Goal: Information Seeking & Learning: Find specific fact

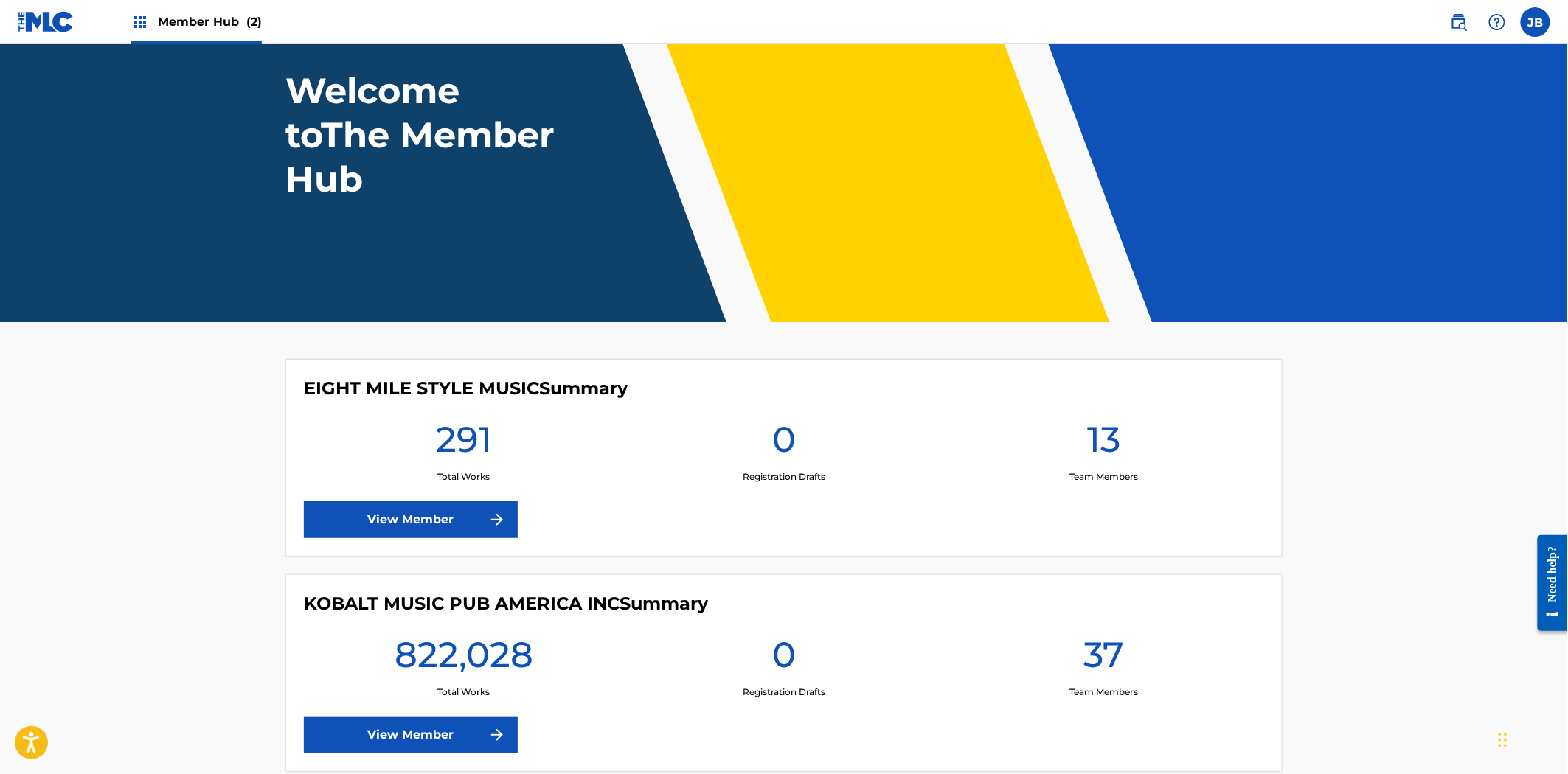
scroll to position [170, 0]
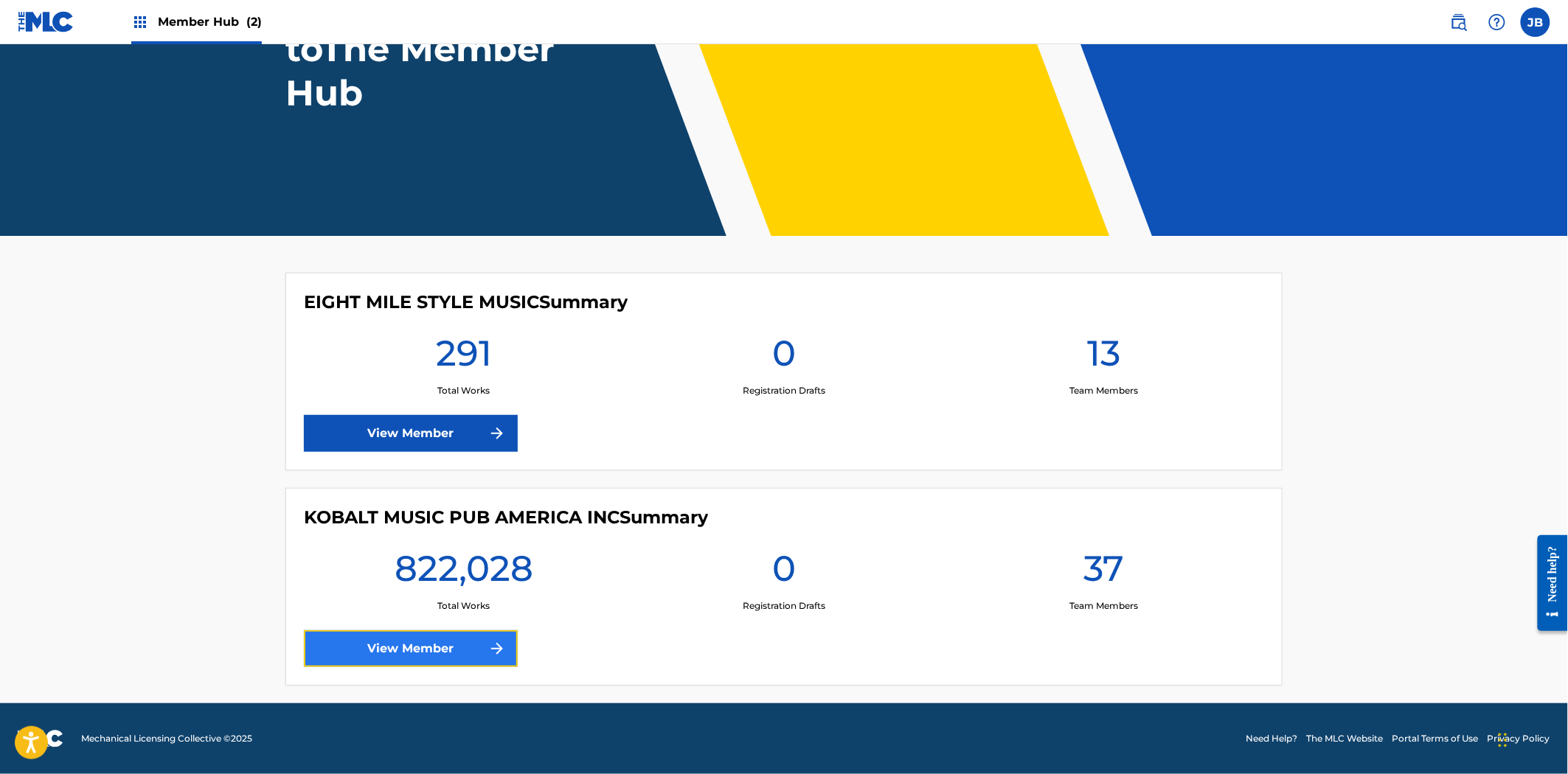
click at [461, 638] on link "View Member" at bounding box center [410, 648] width 214 height 37
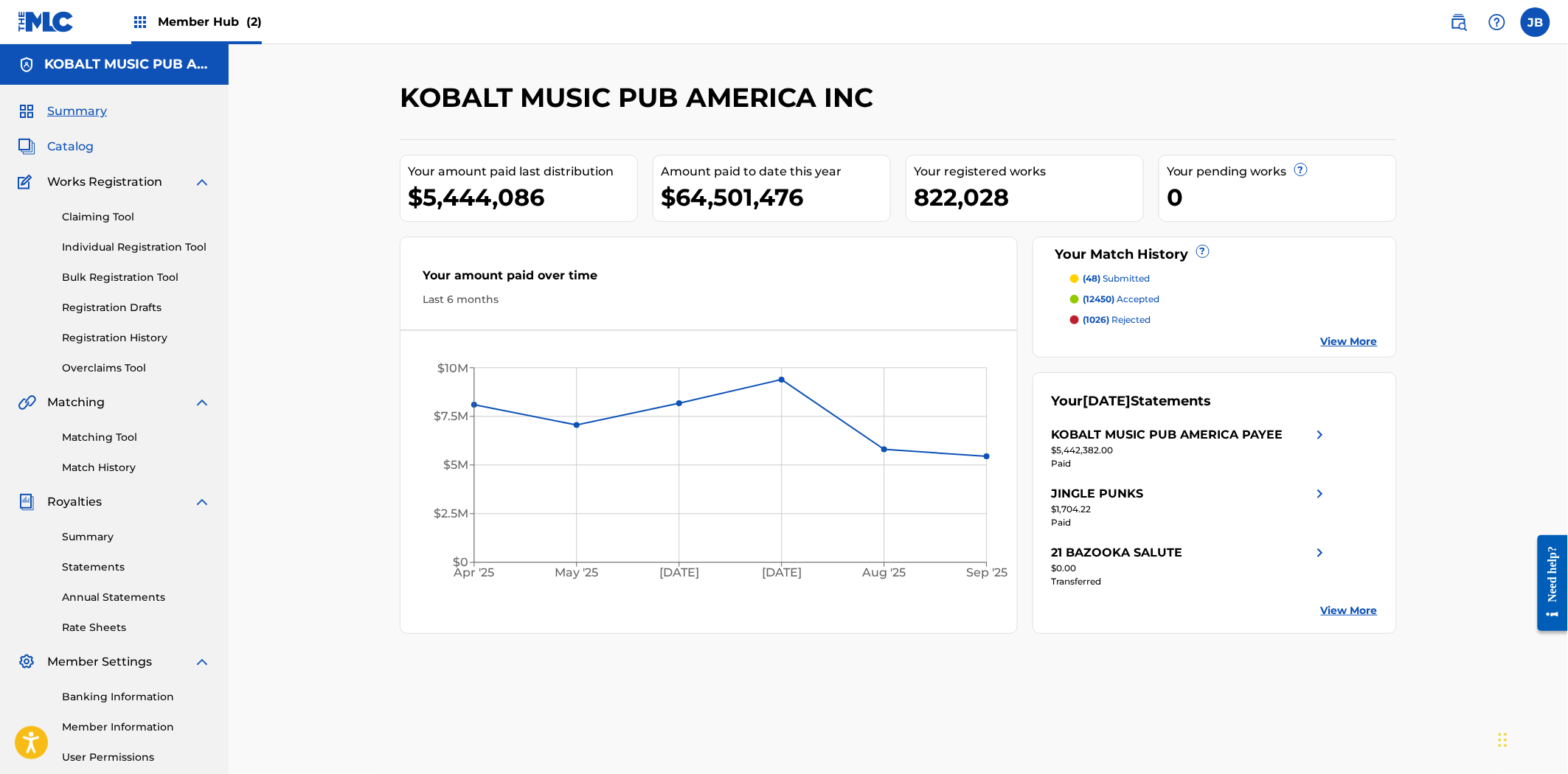
click at [74, 146] on span "Catalog" at bounding box center [70, 146] width 46 height 17
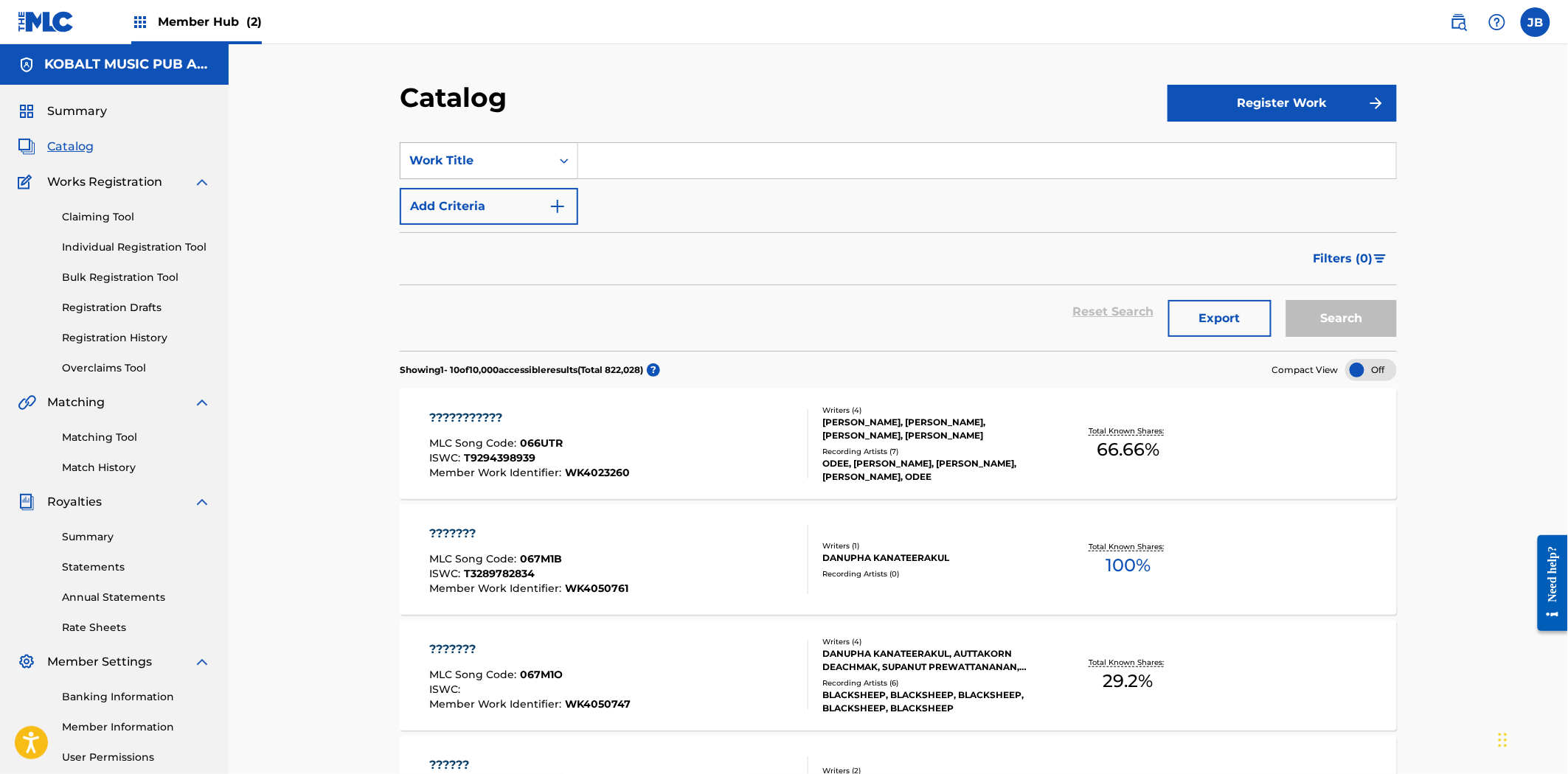
click at [448, 158] on div "Work Title" at bounding box center [476, 160] width 132 height 17
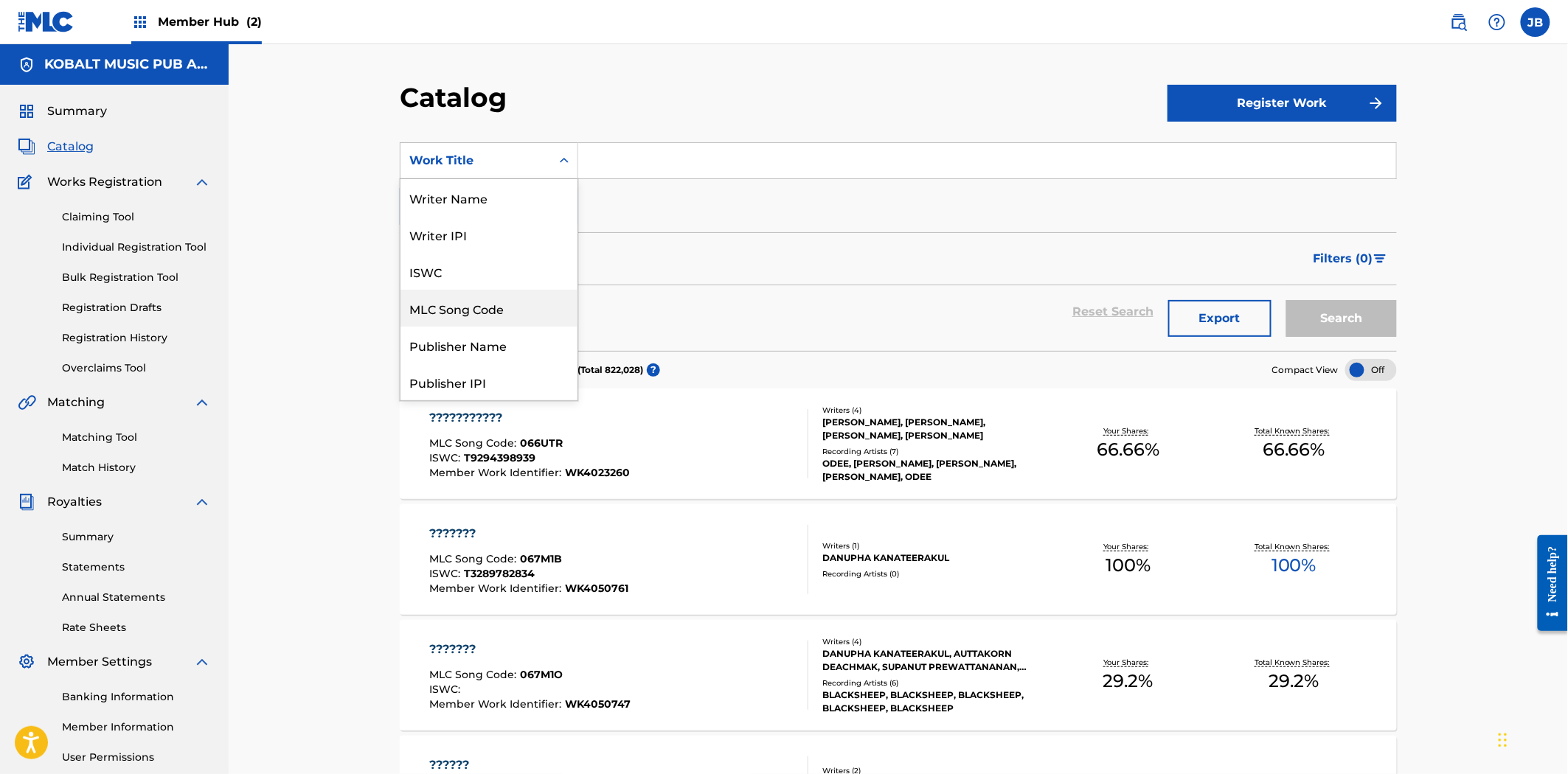
click at [500, 301] on div "MLC Song Code" at bounding box center [489, 308] width 177 height 37
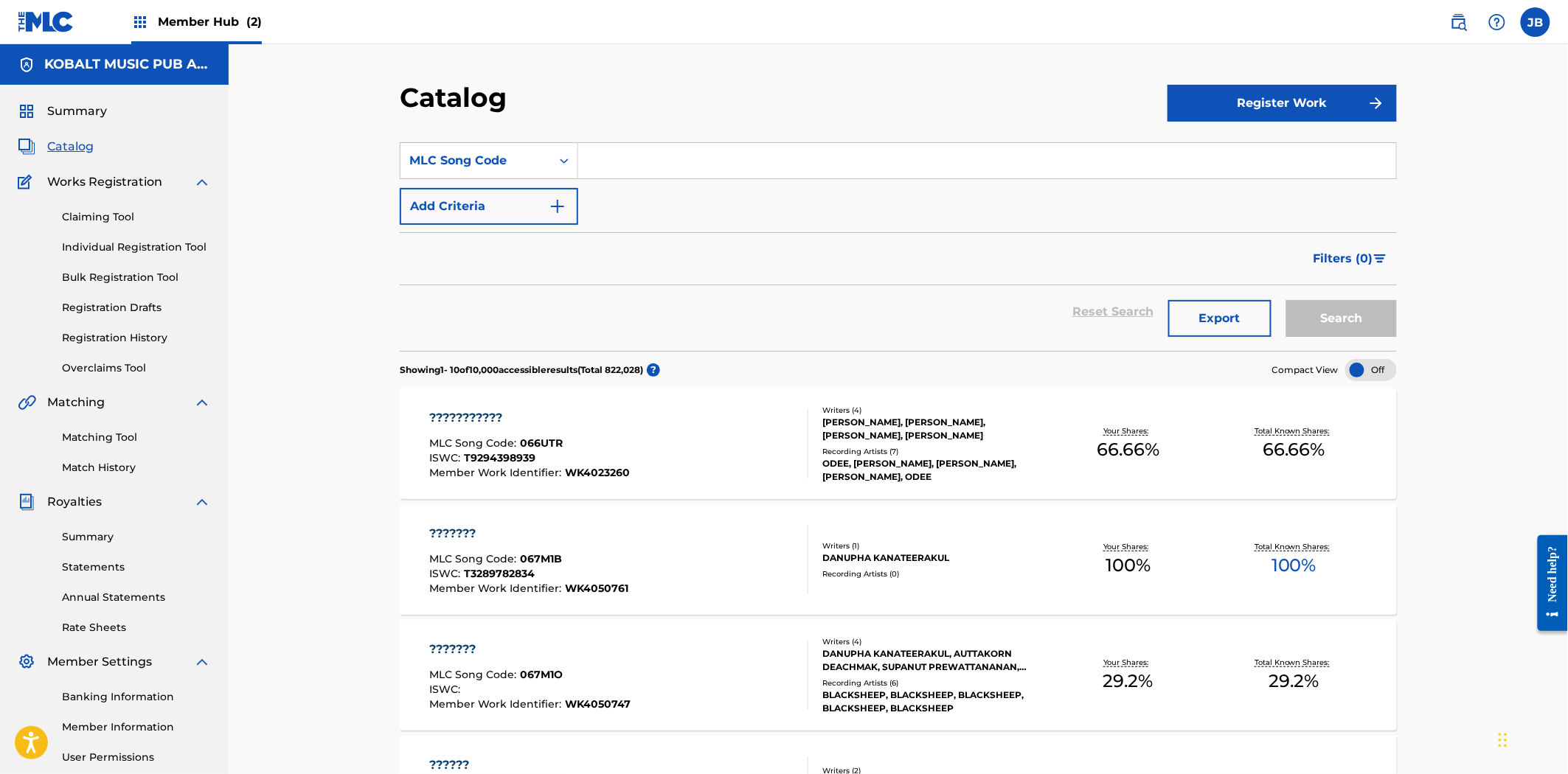
click at [663, 186] on div "SearchWithCriteria7e8b5643-501c-43fa-956f-7d3d6ec519f2 MLC Song Code Add Criter…" at bounding box center [898, 184] width 997 height 83
click at [664, 168] on input "Search Form" at bounding box center [987, 160] width 818 height 36
paste input "F69808"
type input "F69808"
click at [1369, 309] on button "Search" at bounding box center [1342, 318] width 111 height 37
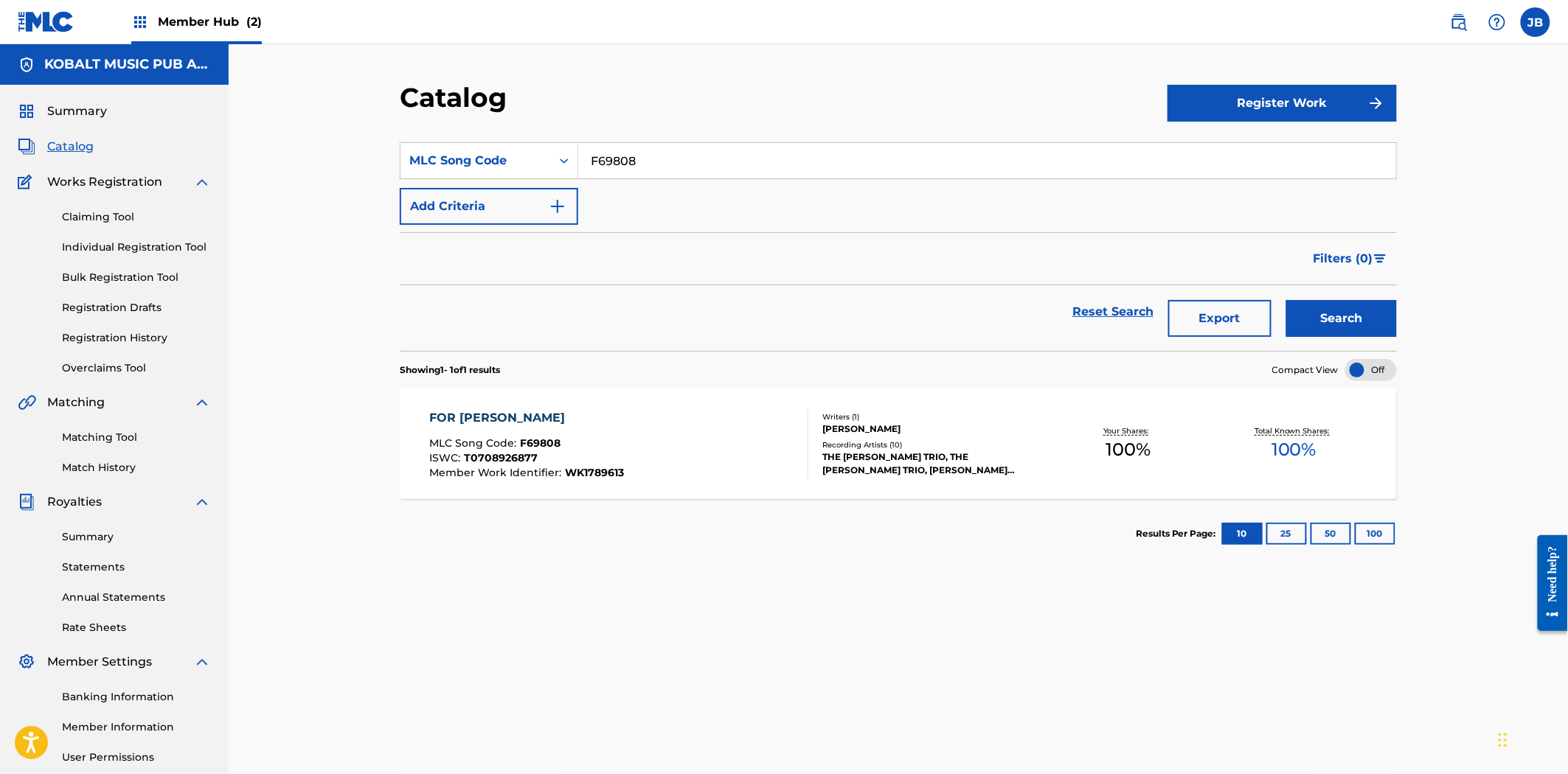
click at [659, 418] on div "FOR [PERSON_NAME] MLC Song Code : F69808 ISWC : T0708926877 Member Work Identif…" at bounding box center [620, 444] width 379 height 69
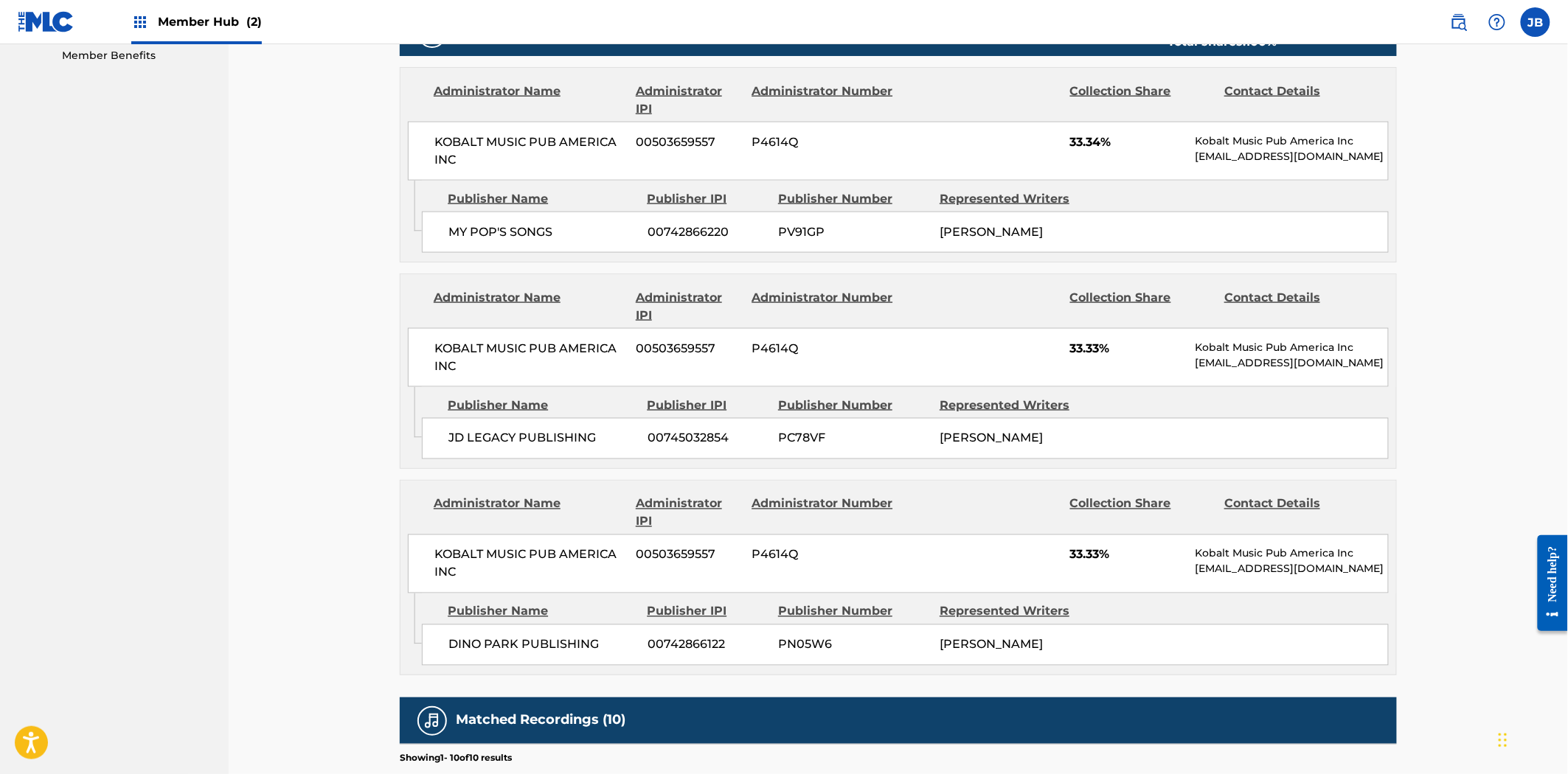
scroll to position [737, 0]
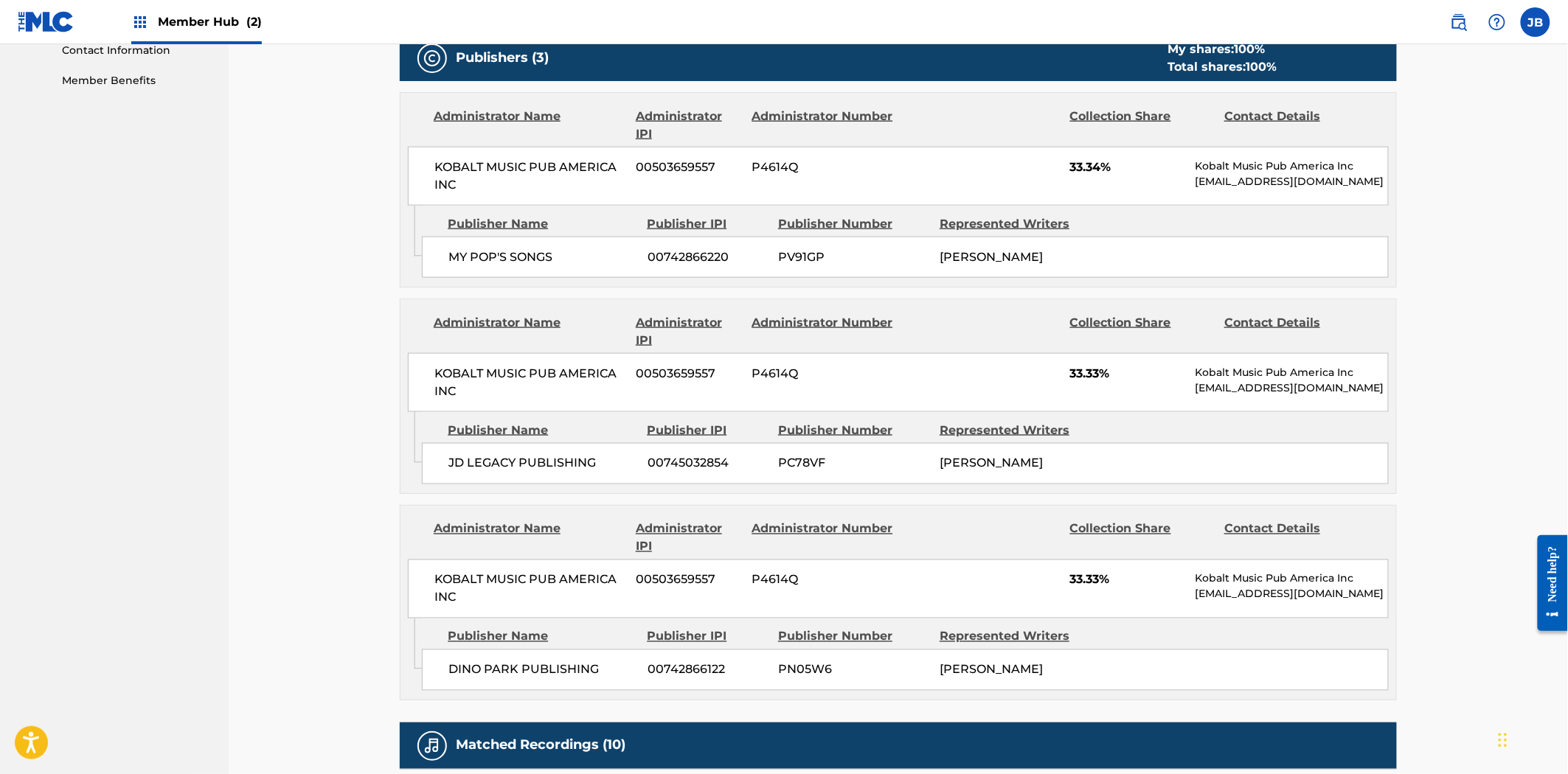
click at [797, 248] on span "PV91GP" at bounding box center [853, 256] width 151 height 17
copy span "PV91GP"
click at [787, 455] on span "PC78VF" at bounding box center [853, 463] width 151 height 17
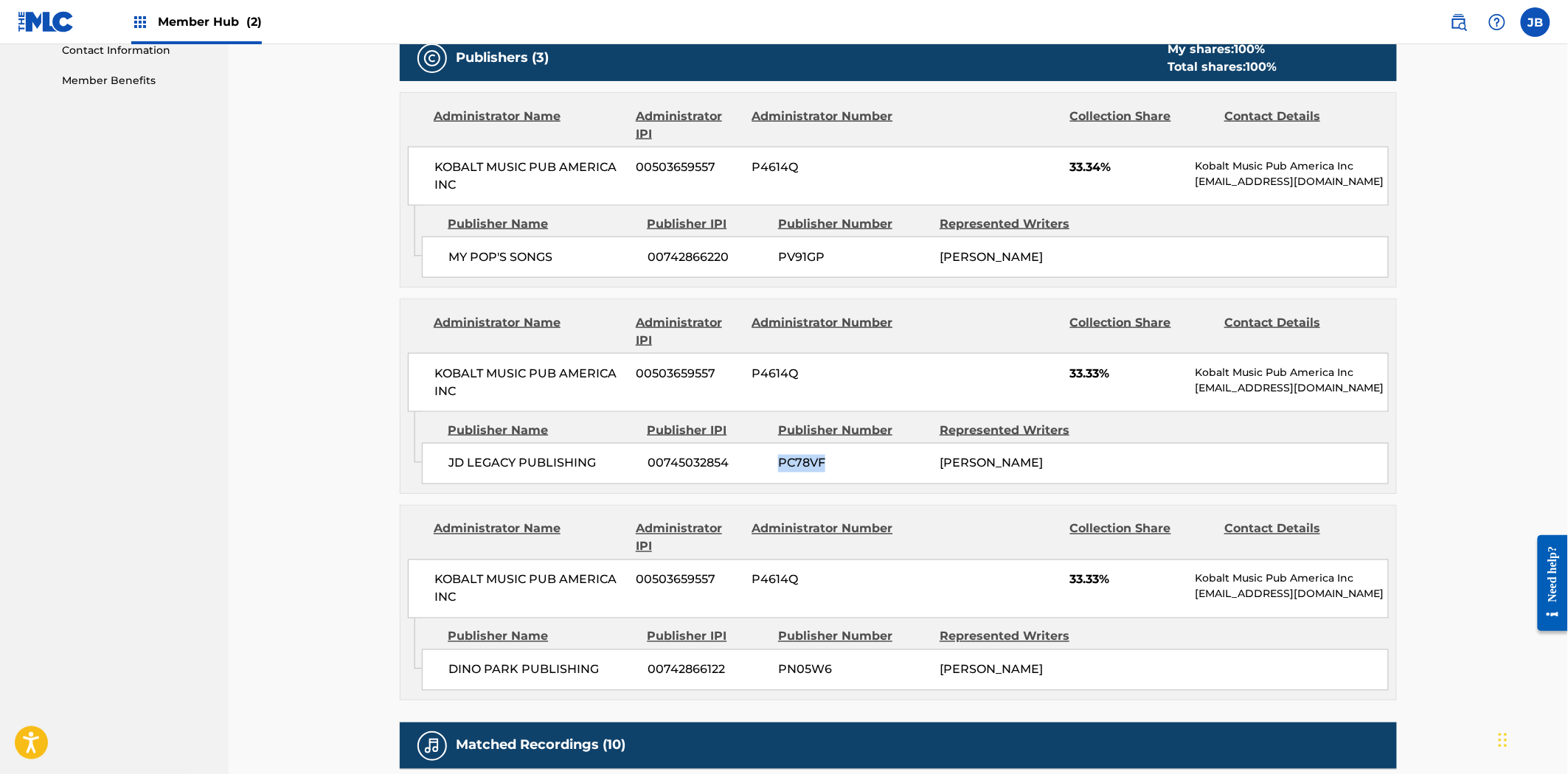
copy span "PC78VF"
click at [798, 662] on span "PN05W6" at bounding box center [853, 670] width 151 height 17
copy span "PN05W6"
click at [664, 248] on span "00742866220" at bounding box center [707, 256] width 119 height 17
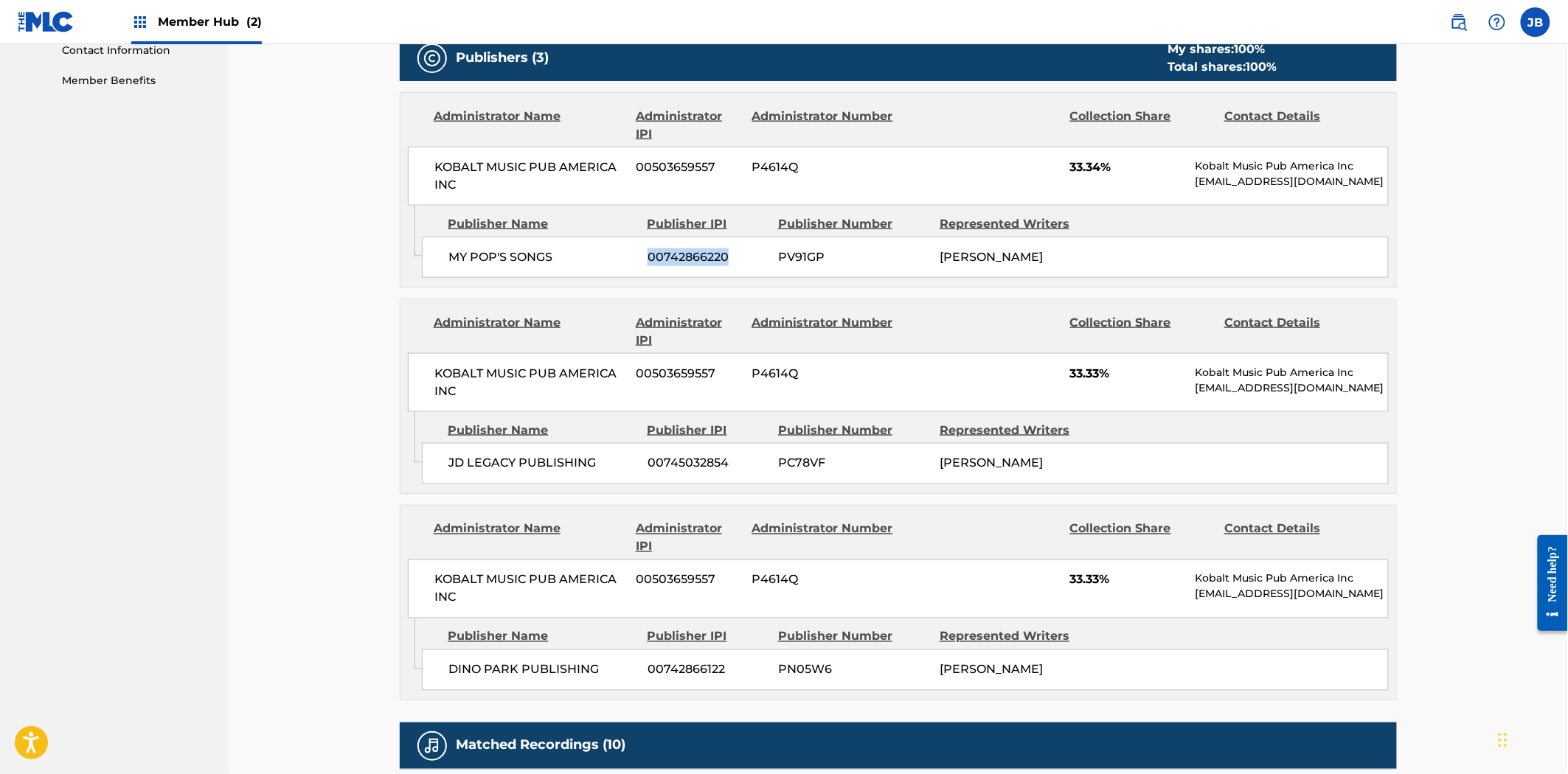
click at [664, 248] on span "00742866220" at bounding box center [707, 256] width 119 height 17
copy span "00742866220"
click at [669, 365] on span "00503659557" at bounding box center [688, 373] width 105 height 17
copy span "00503659557"
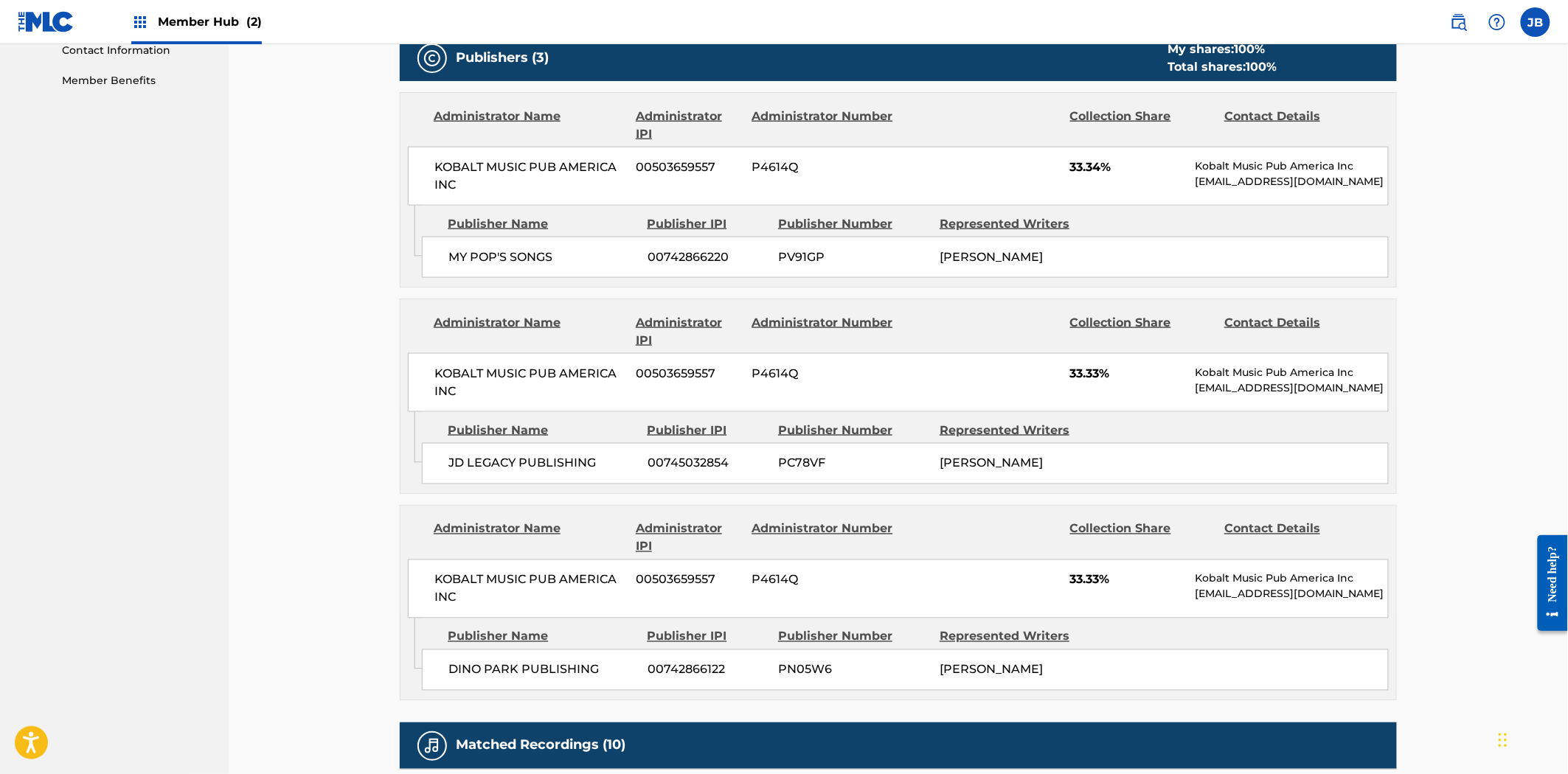
click at [688, 443] on div "JD LEGACY PUBLISHING 00745032854 PC78VF [PERSON_NAME]" at bounding box center [905, 464] width 967 height 41
copy span "00745032854"
click at [703, 248] on span "00742866220" at bounding box center [707, 256] width 119 height 17
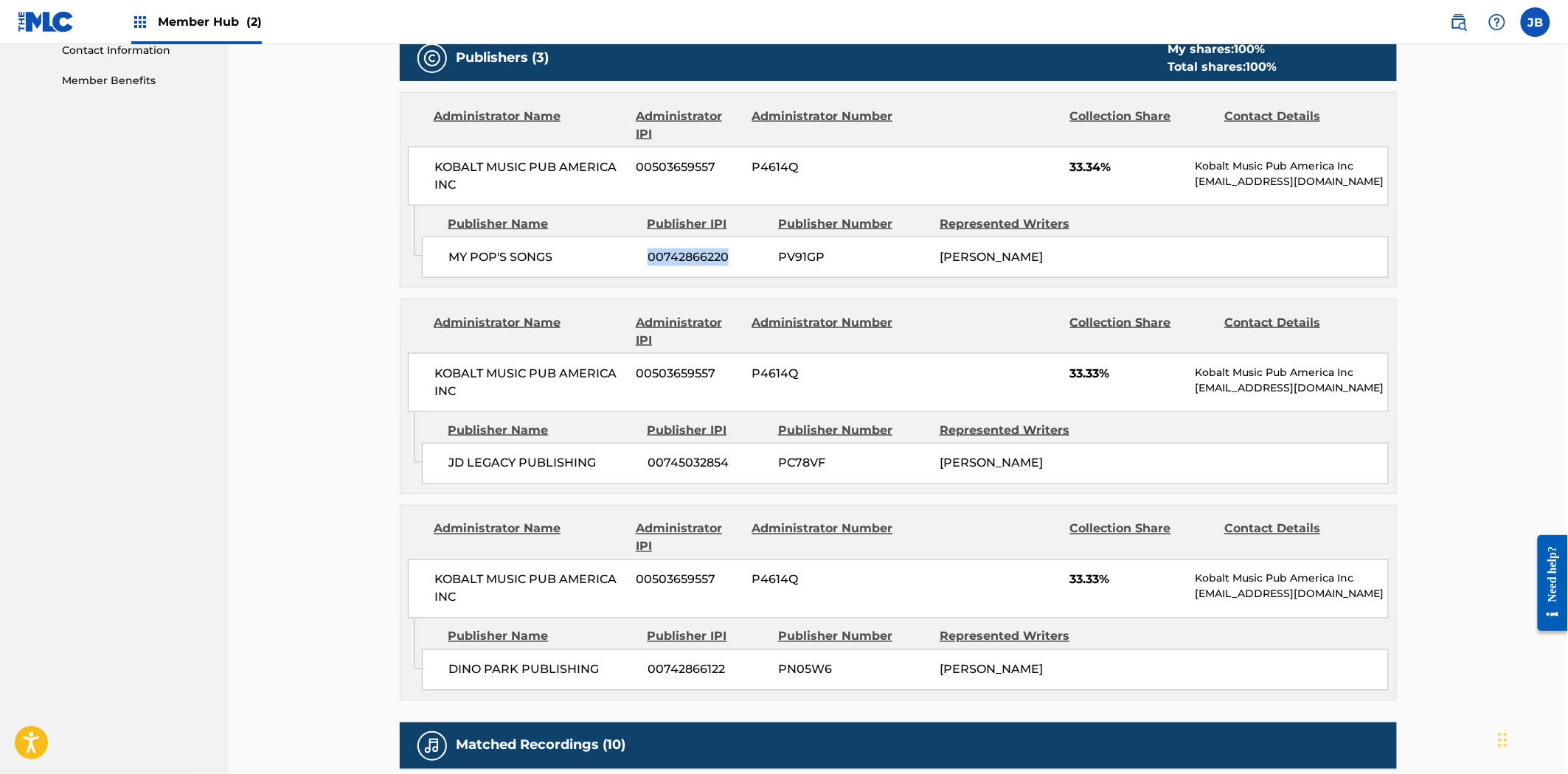
copy span "00742866220"
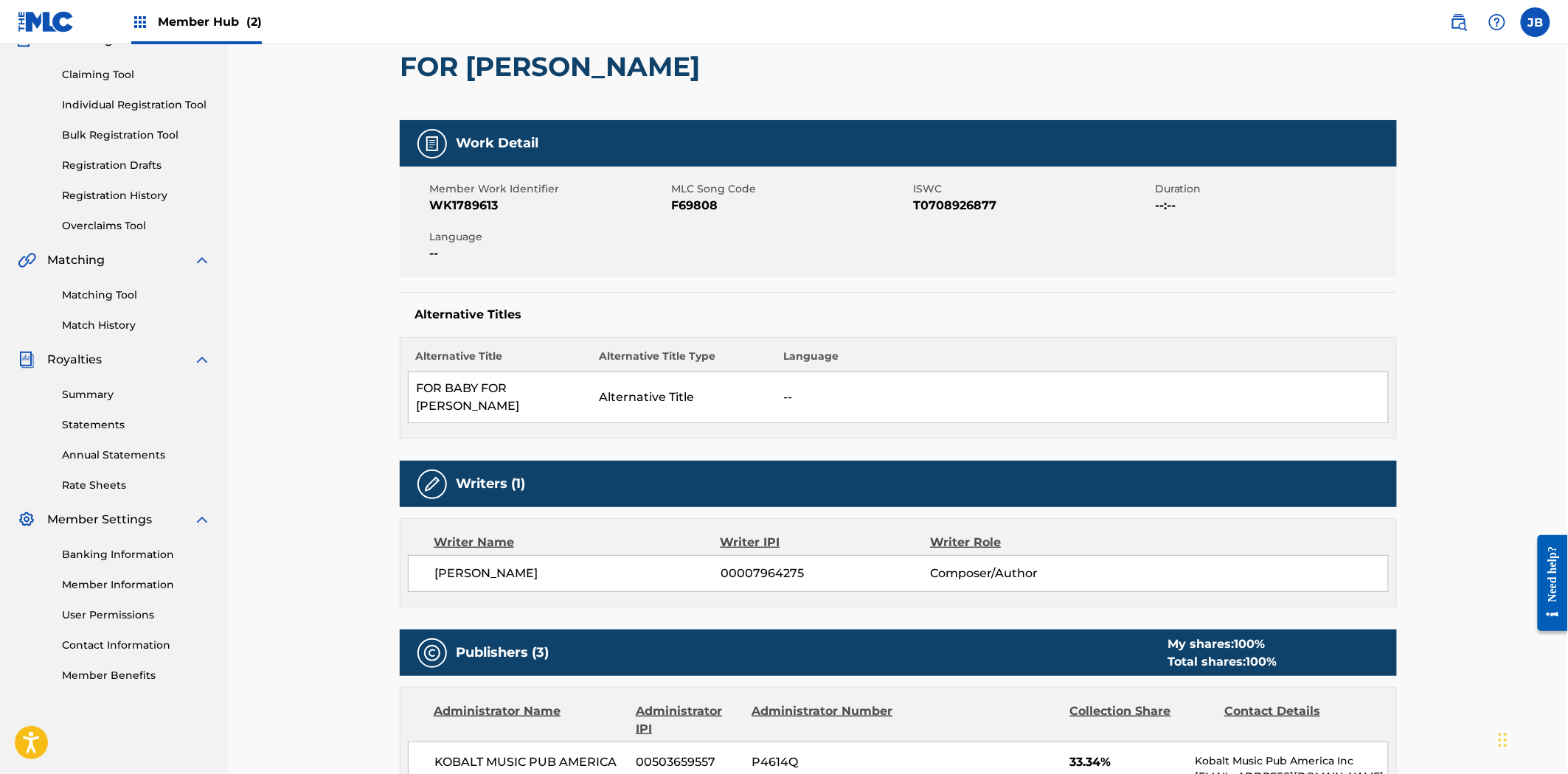
scroll to position [0, 0]
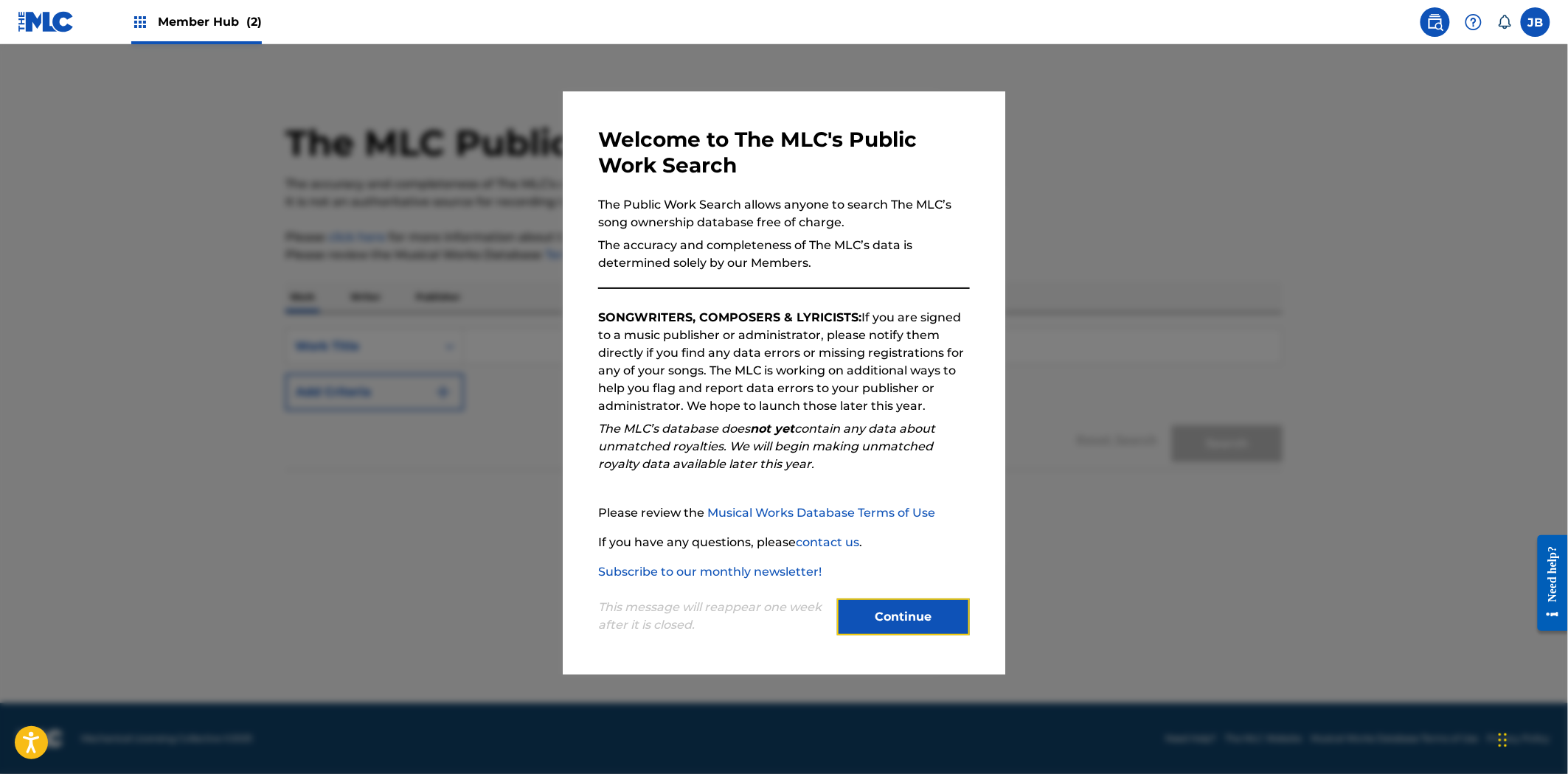
click at [913, 614] on button "Continue" at bounding box center [904, 617] width 132 height 37
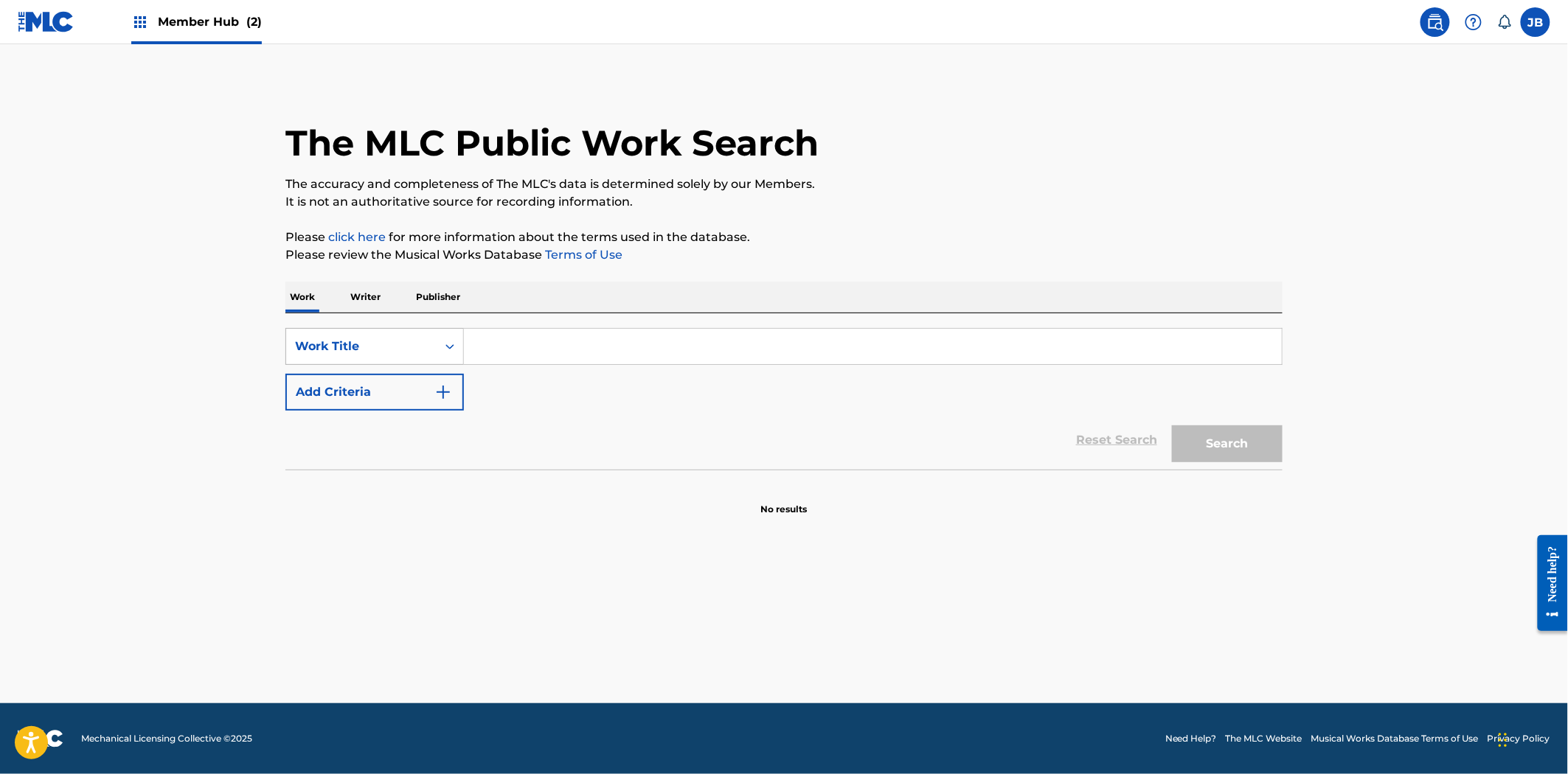
click at [392, 356] on div "Work Title" at bounding box center [362, 346] width 151 height 28
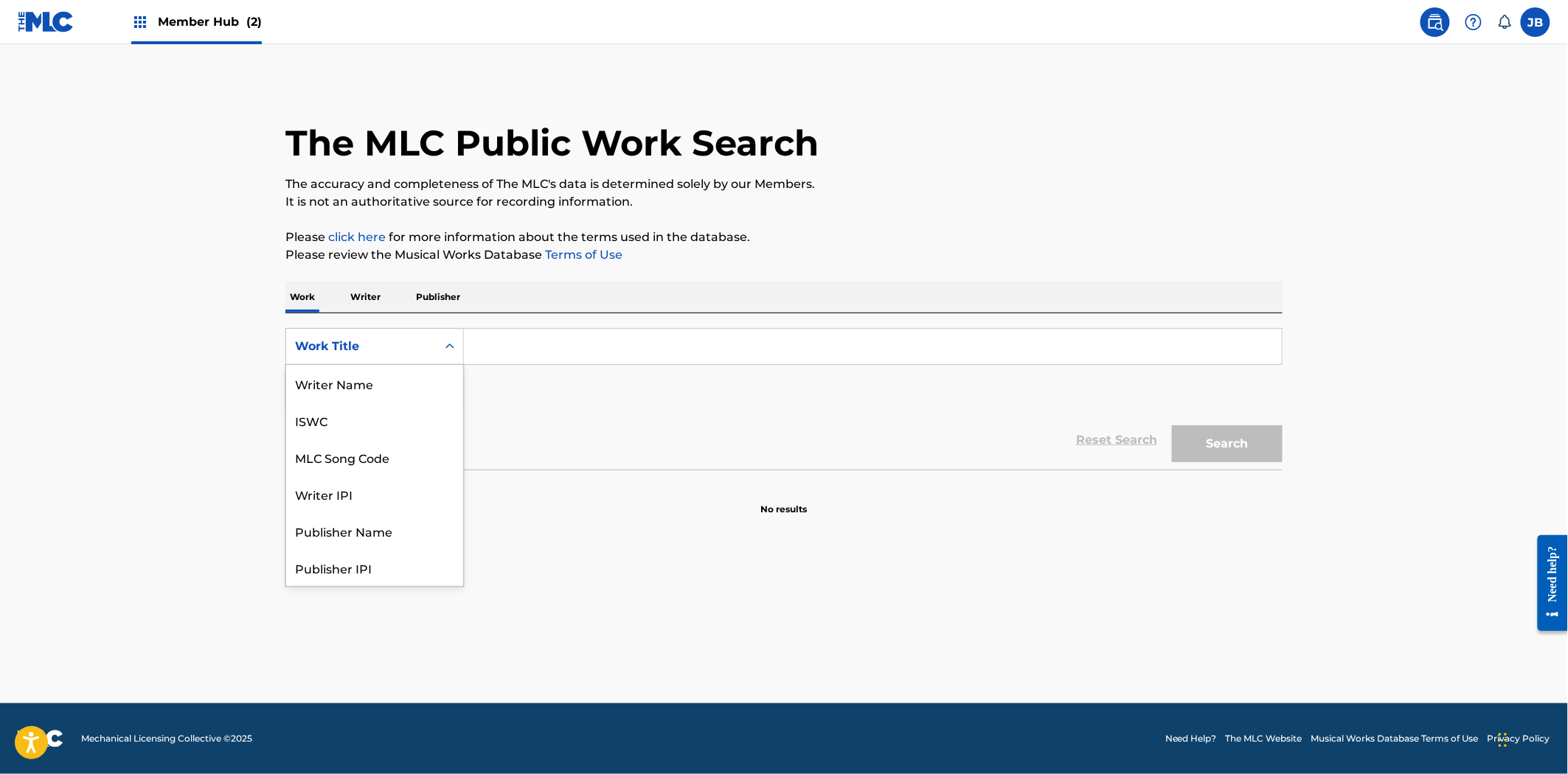
scroll to position [74, 0]
click at [372, 376] on div "MLC Song Code" at bounding box center [375, 383] width 177 height 37
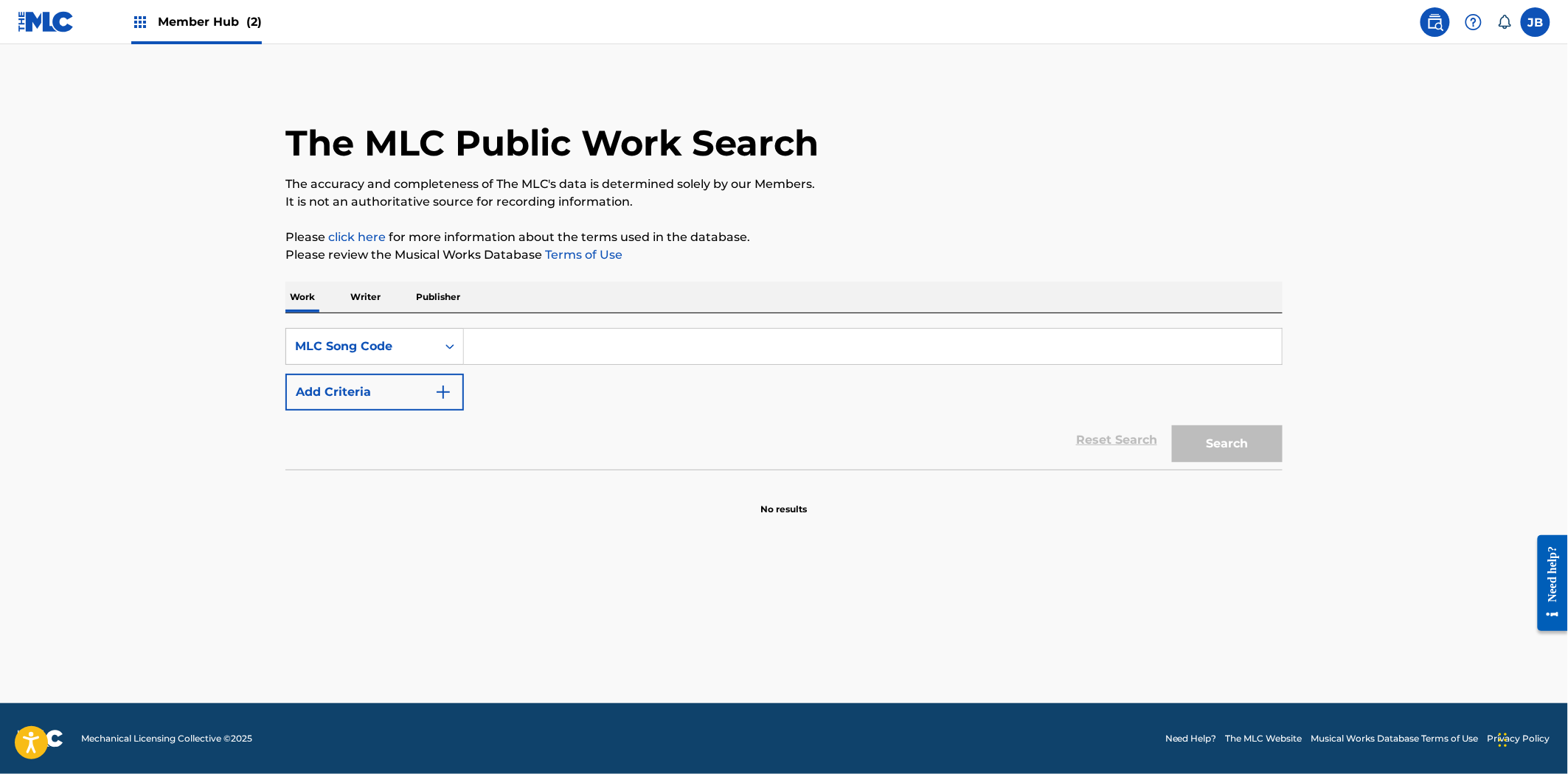
click at [524, 356] on input "Search Form" at bounding box center [873, 346] width 818 height 36
paste input "F55440"
type input "F55440"
drag, startPoint x: 1249, startPoint y: 432, endPoint x: 1258, endPoint y: 432, distance: 9.0
click at [1255, 432] on button "Search" at bounding box center [1227, 443] width 111 height 37
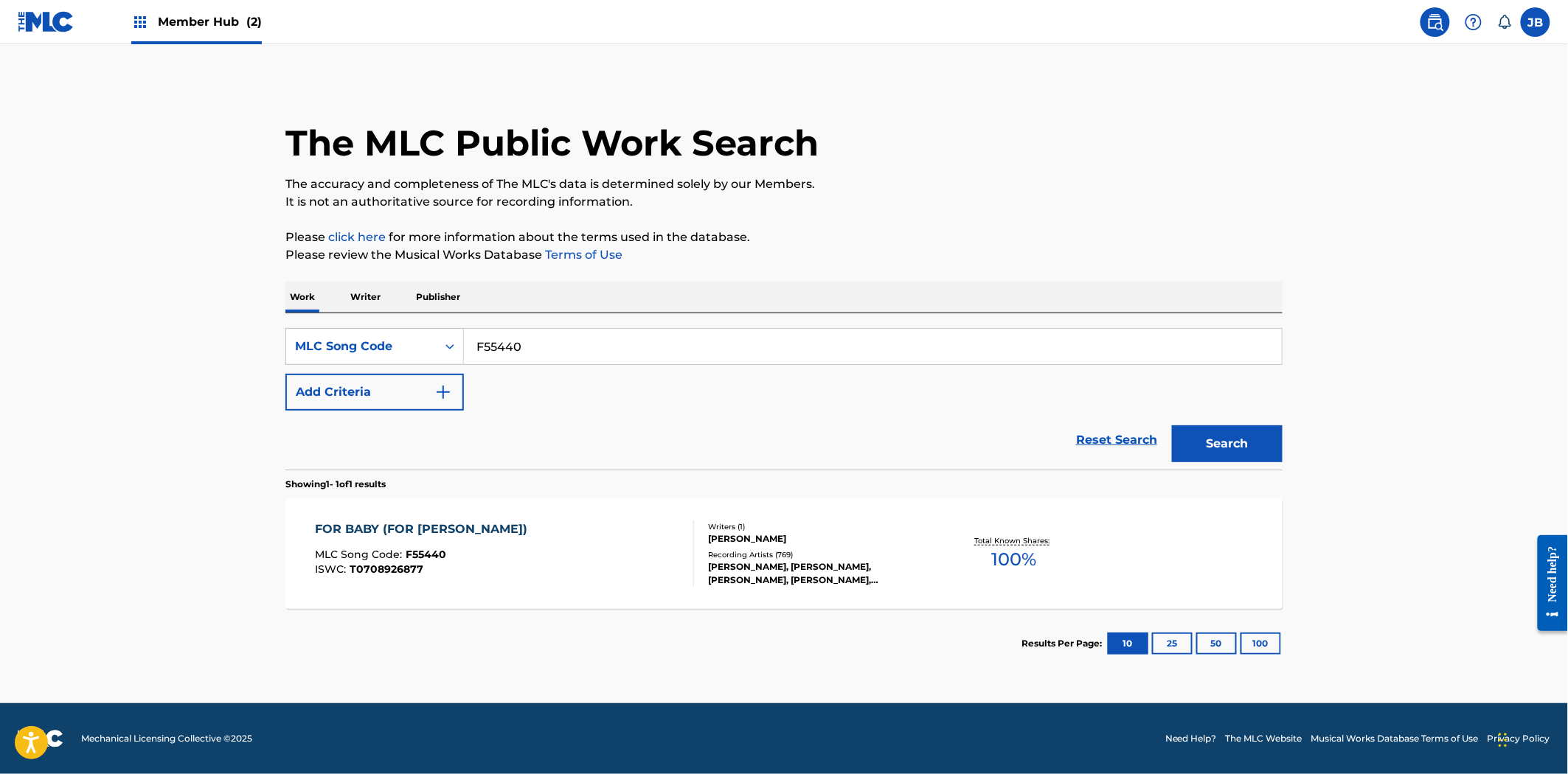
click at [603, 534] on div "FOR BABY (FOR BOBBIE) MLC Song Code : F55440 ISWC : T0708926877" at bounding box center [506, 553] width 379 height 66
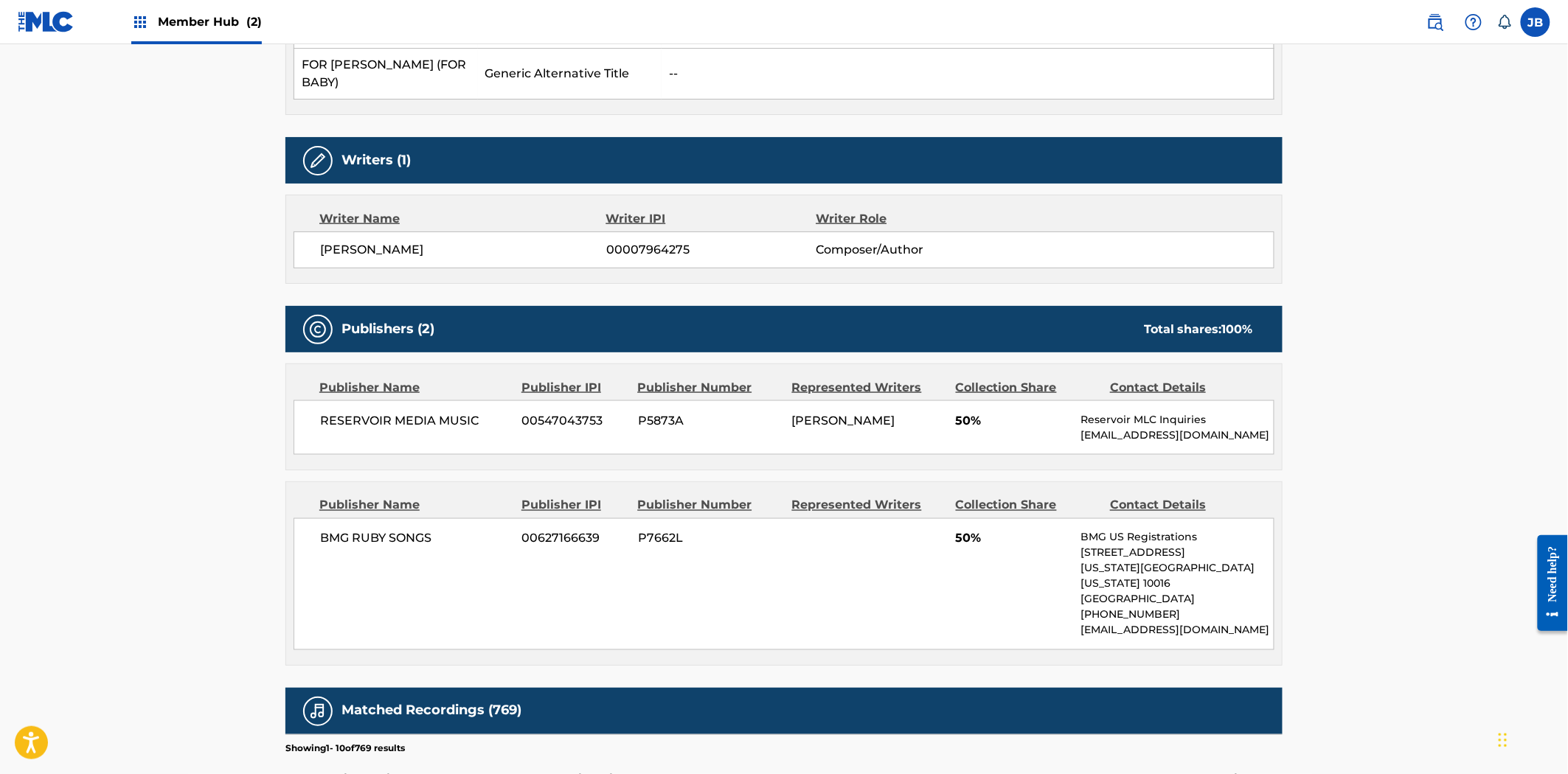
scroll to position [573, 0]
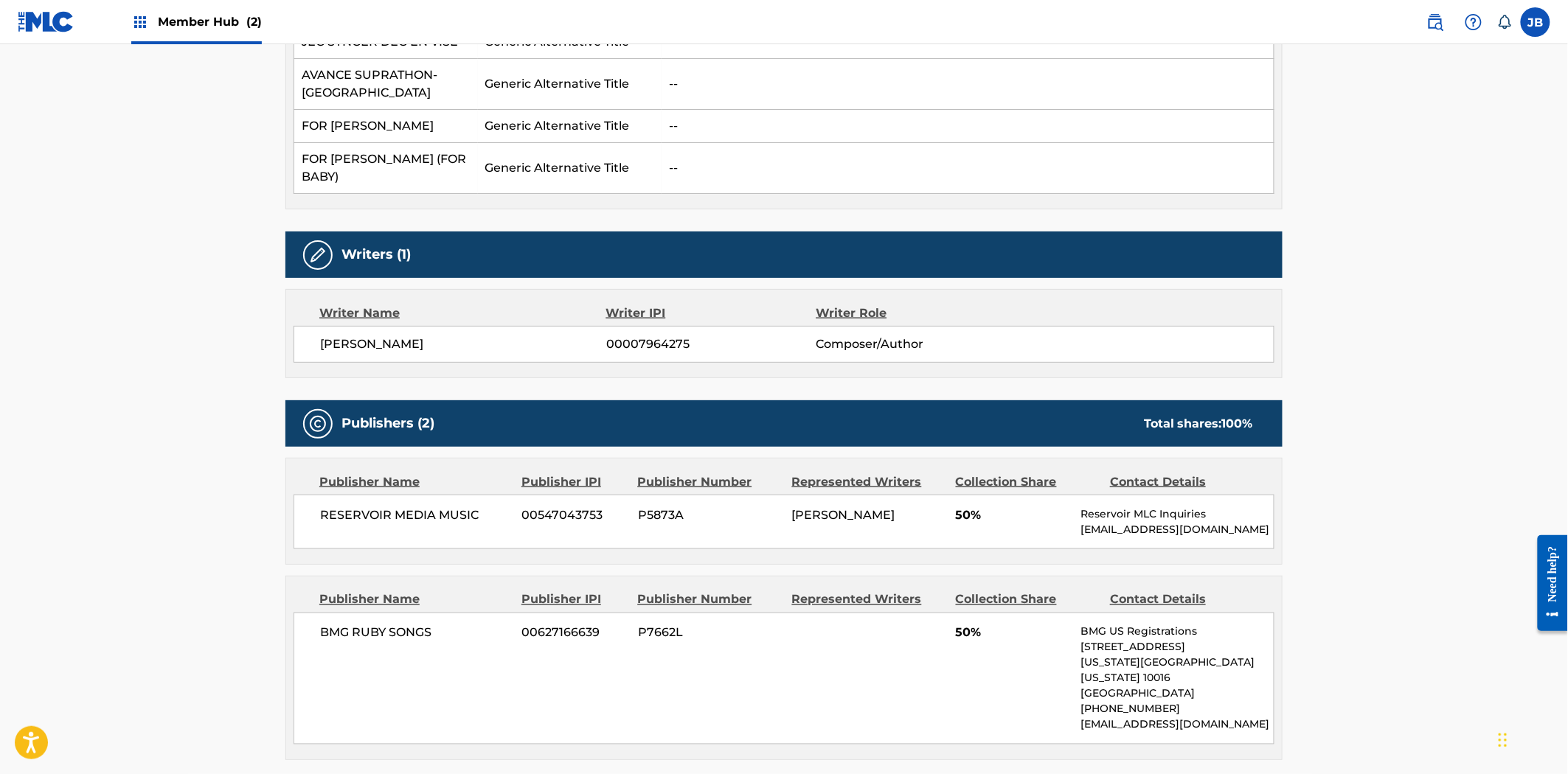
click at [653, 506] on span "P5873A" at bounding box center [709, 514] width 143 height 17
copy span "P5873A"
click at [575, 506] on span "00547043753" at bounding box center [574, 514] width 105 height 17
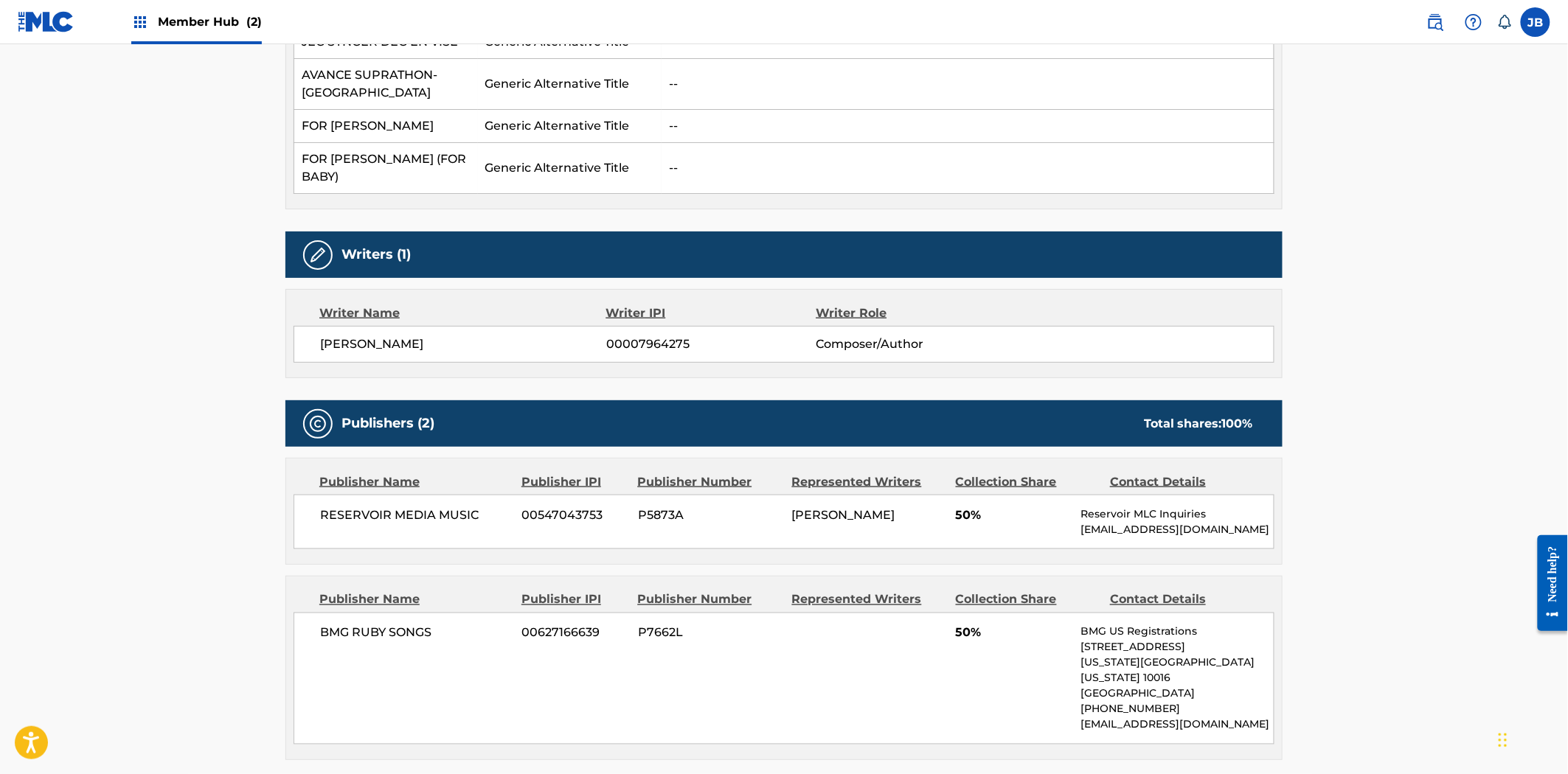
click at [583, 624] on span "00627166639" at bounding box center [574, 633] width 105 height 17
copy span "00627166639"
drag, startPoint x: 1063, startPoint y: 53, endPoint x: 1095, endPoint y: 71, distance: 36.7
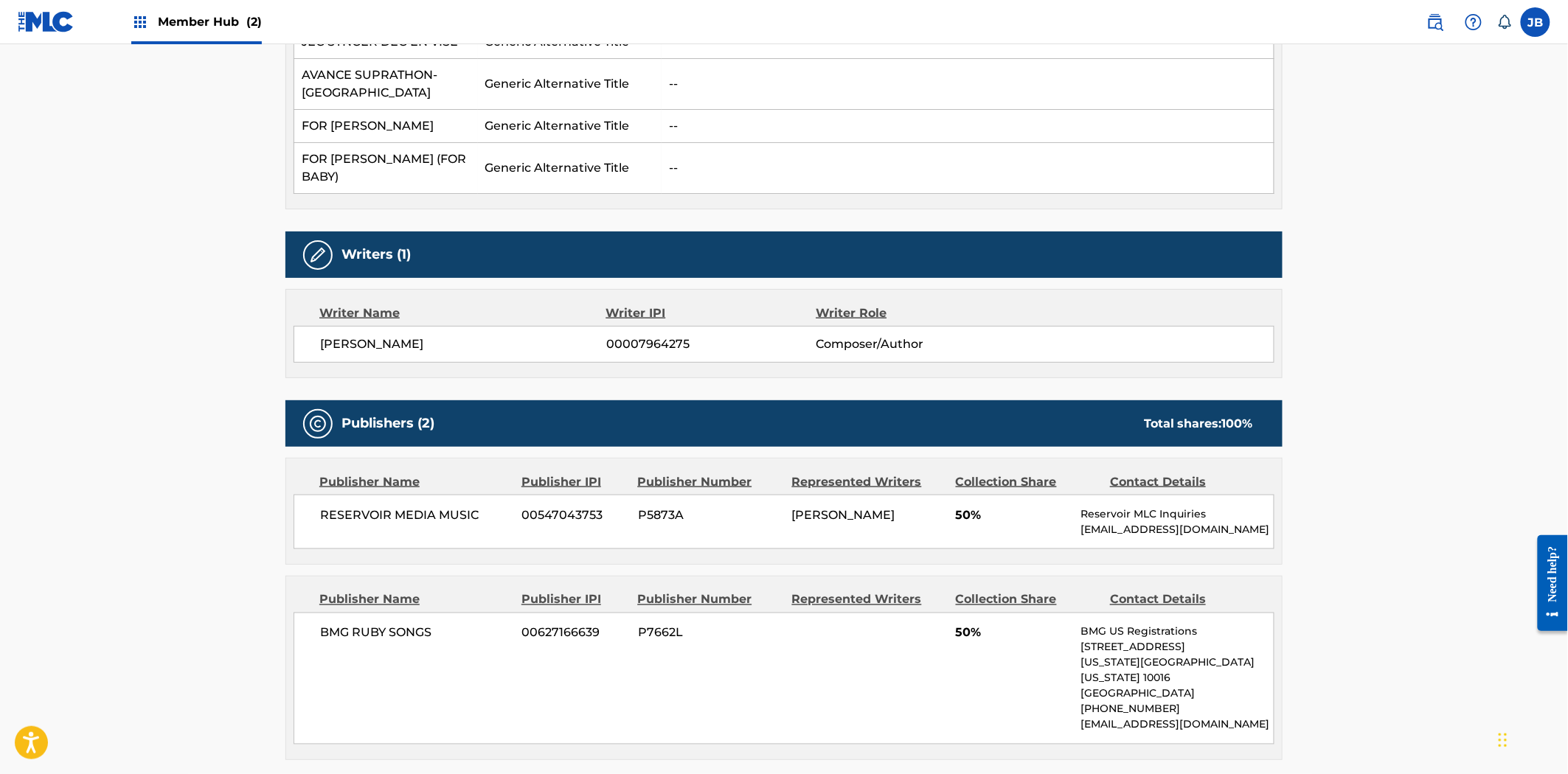
click at [1081, 66] on td "--" at bounding box center [968, 84] width 613 height 51
click at [642, 336] on span "00007964275" at bounding box center [711, 344] width 209 height 17
copy span "00007964275"
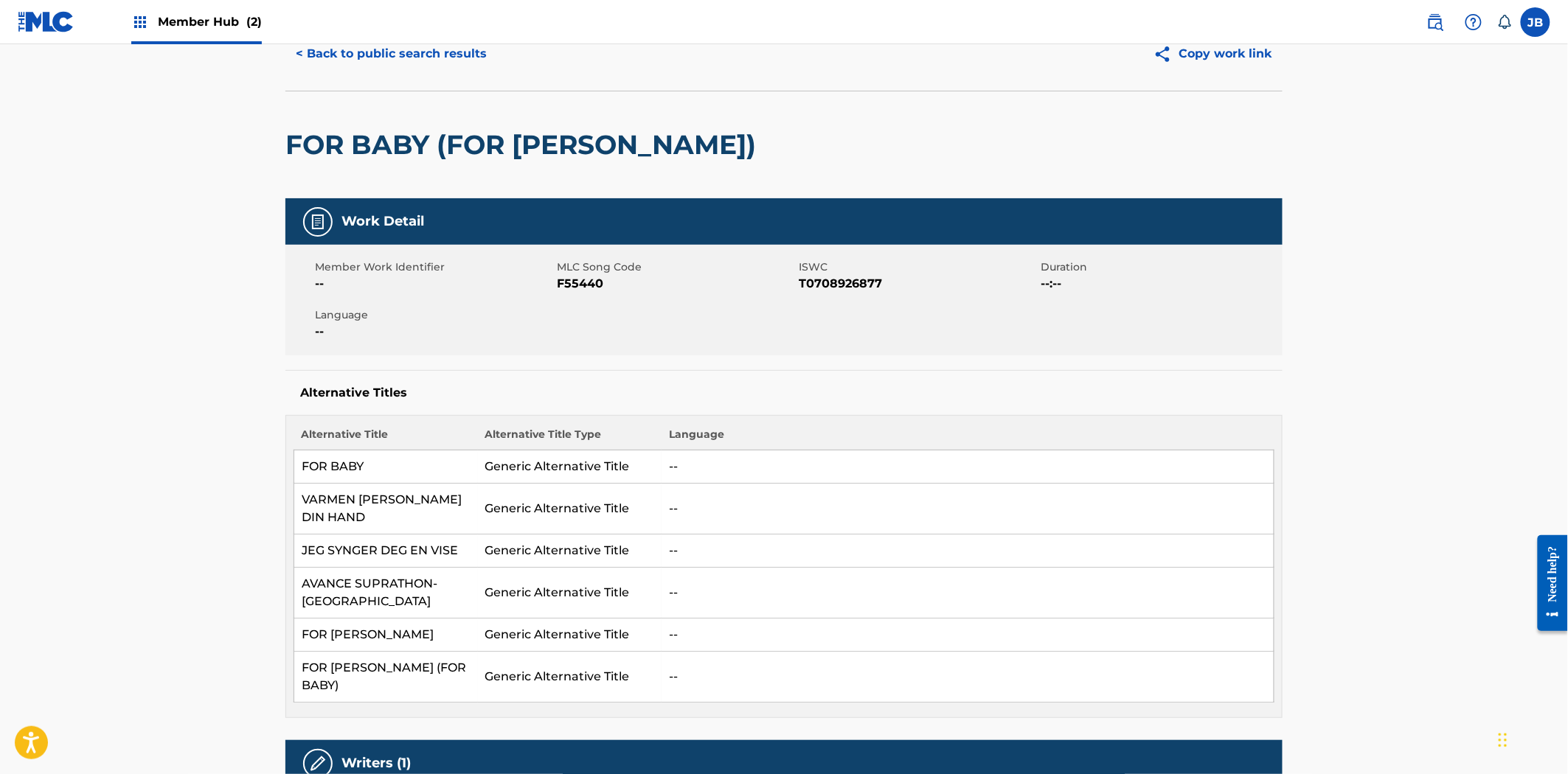
scroll to position [0, 0]
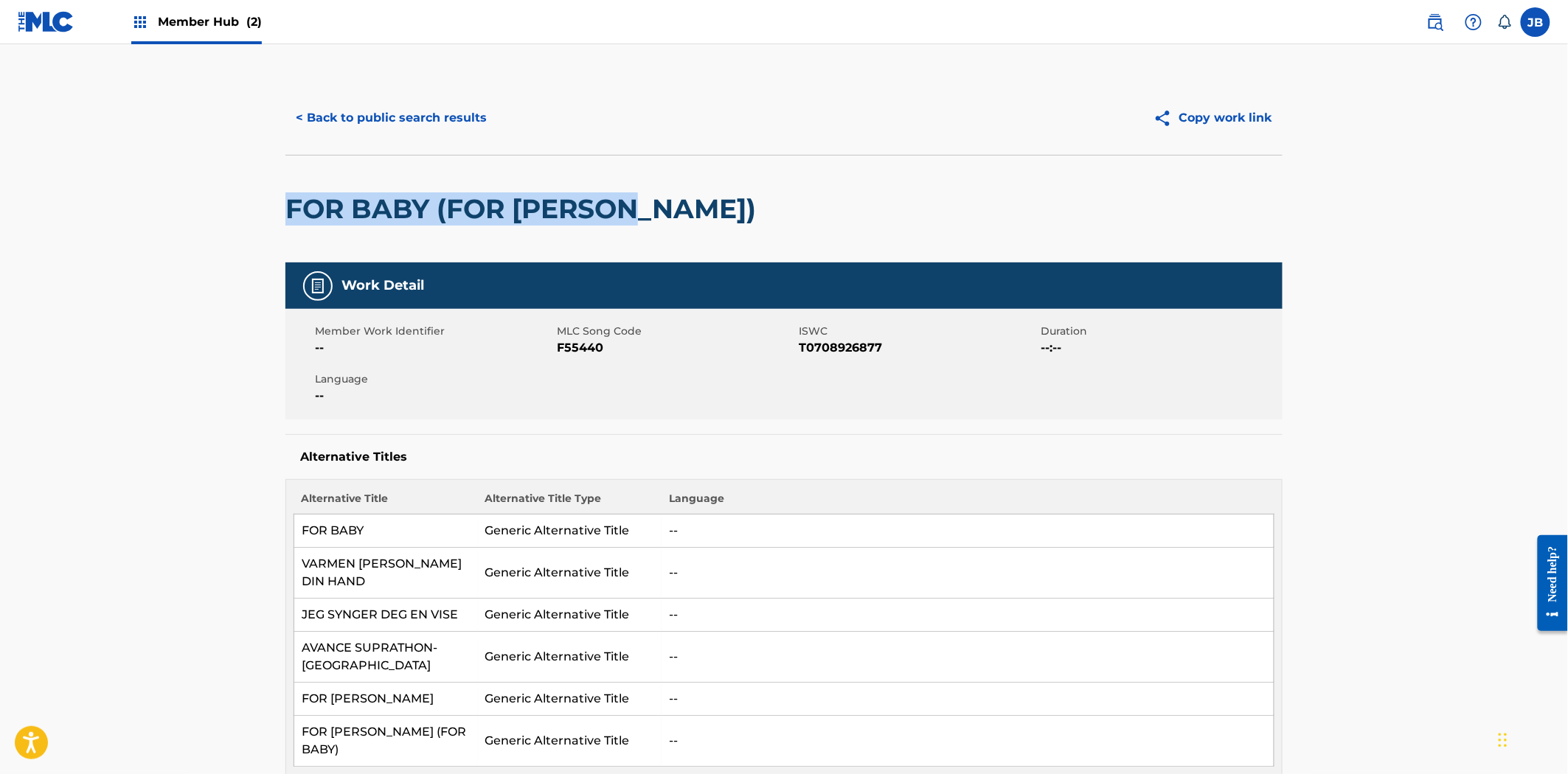
drag, startPoint x: 649, startPoint y: 204, endPoint x: 241, endPoint y: 222, distance: 408.4
copy h2 "FOR BABY (FOR BOBBIE)"
click at [853, 349] on span "T0708926877" at bounding box center [918, 347] width 238 height 17
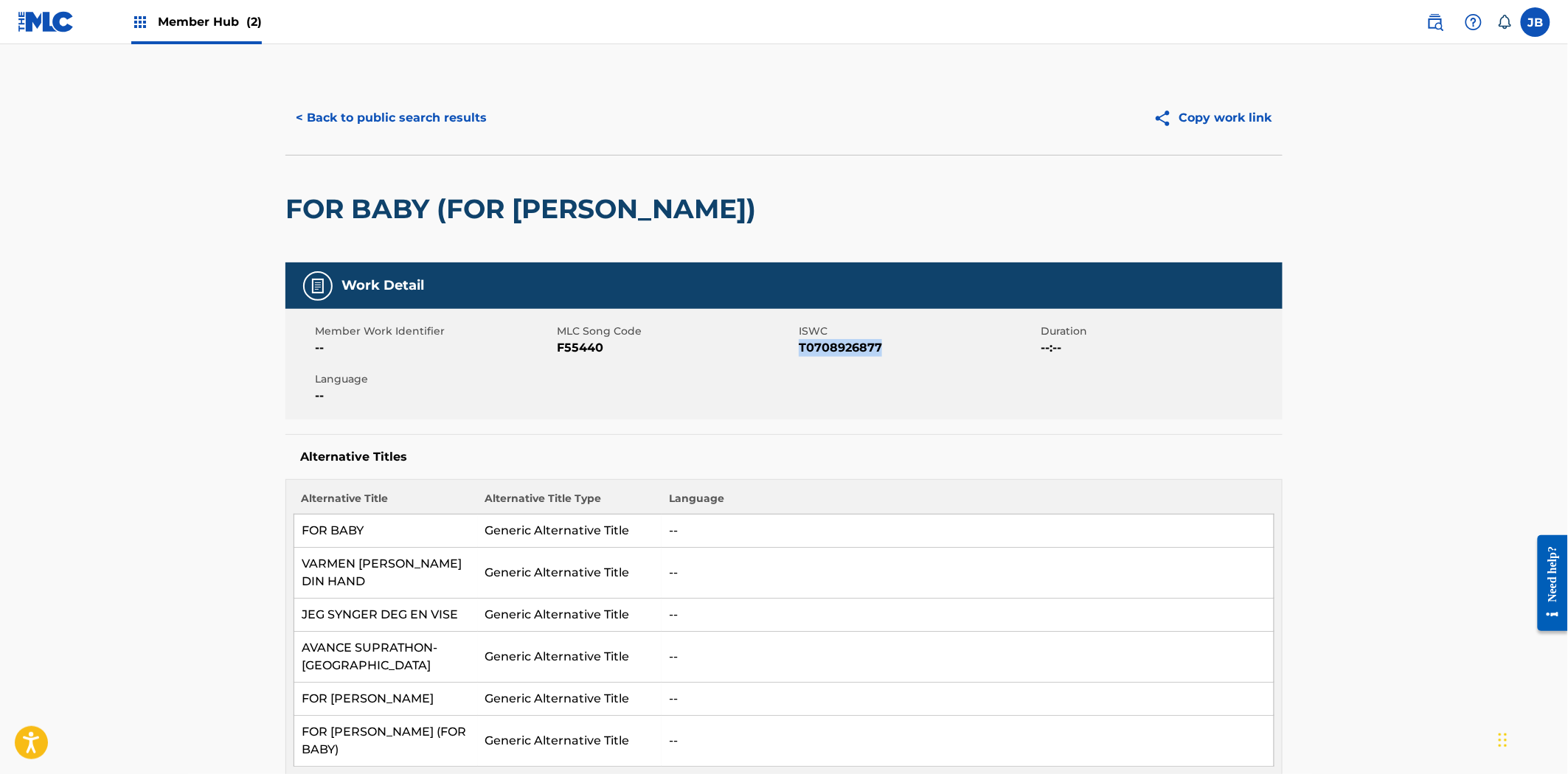
click at [853, 349] on span "T0708926877" at bounding box center [918, 347] width 238 height 17
copy span "T0708926877"
click at [568, 347] on span "F55440" at bounding box center [676, 347] width 238 height 17
copy span "F55440"
